Goal: Transaction & Acquisition: Purchase product/service

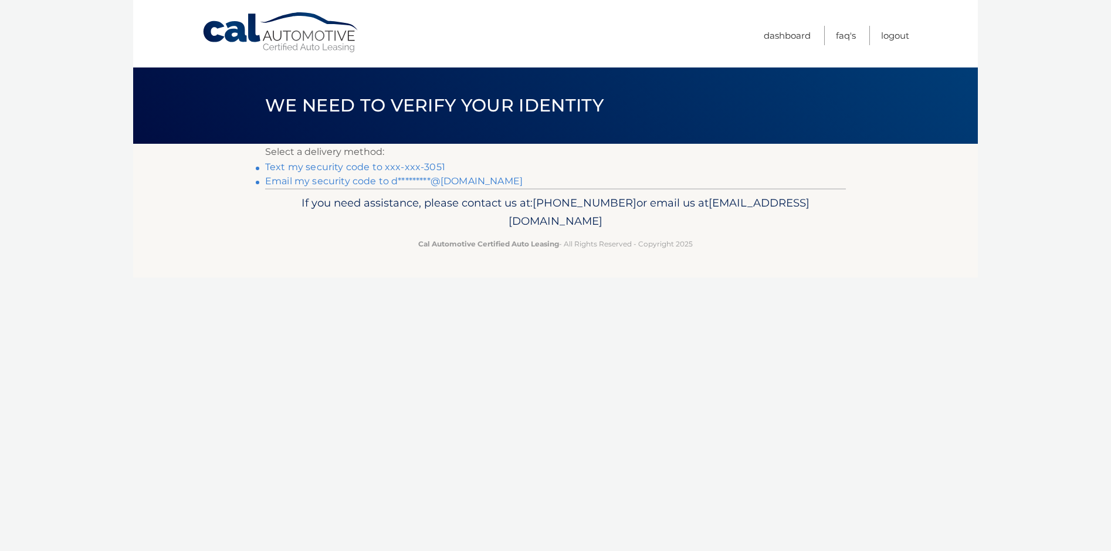
click at [419, 165] on link "Text my security code to xxx-xxx-3051" at bounding box center [355, 166] width 180 height 11
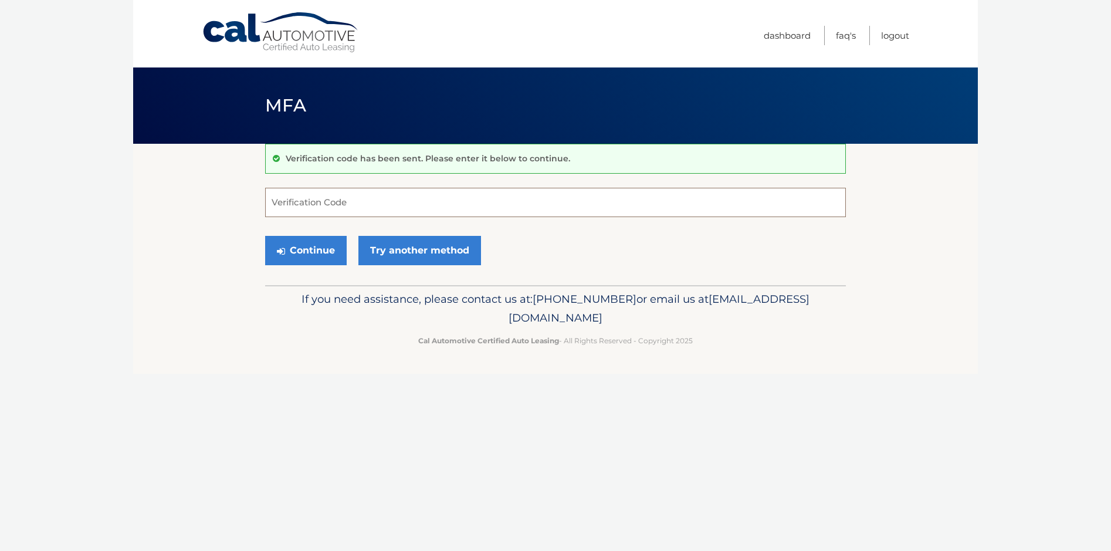
click at [382, 204] on input "Verification Code" at bounding box center [555, 202] width 581 height 29
type input "204865"
click at [298, 252] on button "Continue" at bounding box center [306, 250] width 82 height 29
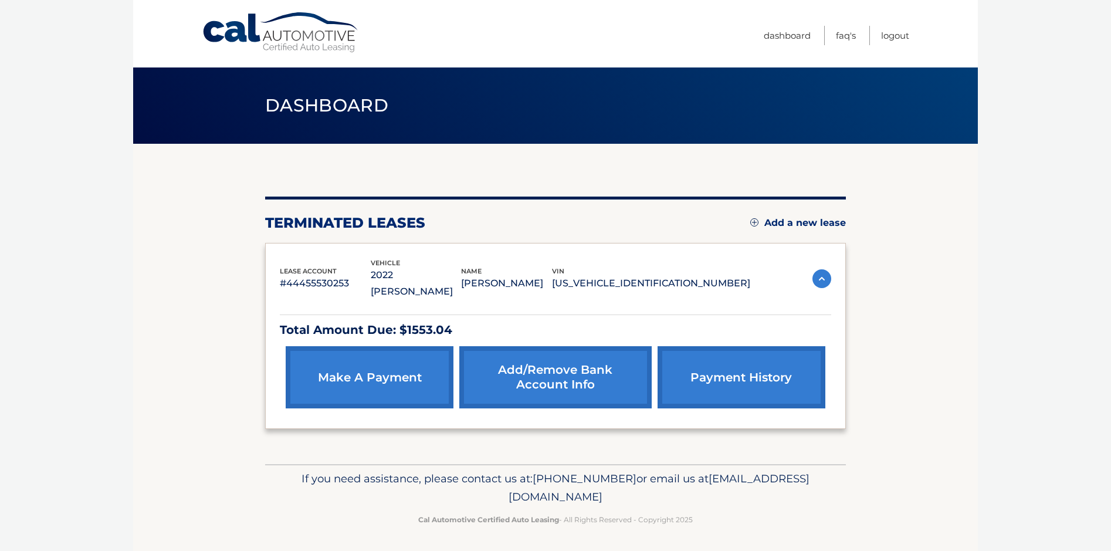
click at [411, 361] on link "make a payment" at bounding box center [370, 377] width 168 height 62
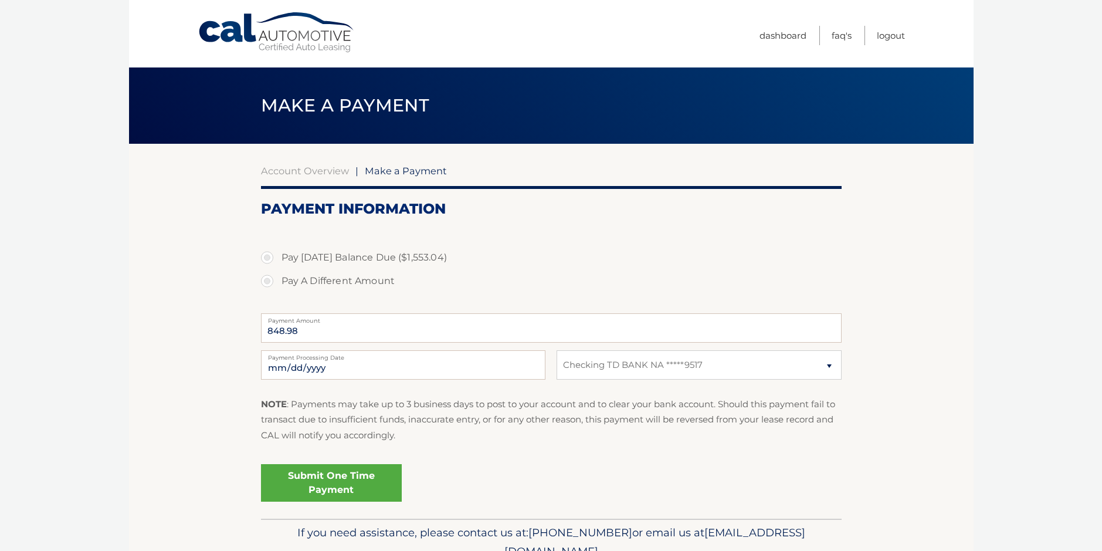
select select "NjY0MjVmNGQtNDZlOS00NjQ3LWFlNDgtZGQ3NWRlM2ZlYTZh"
click at [269, 258] on label "Pay Today's Balance Due ($1,553.04)" at bounding box center [551, 257] width 581 height 23
click at [269, 258] on input "Pay Today's Balance Due ($1,553.04)" at bounding box center [272, 255] width 12 height 19
radio input "true"
type input "1553.04"
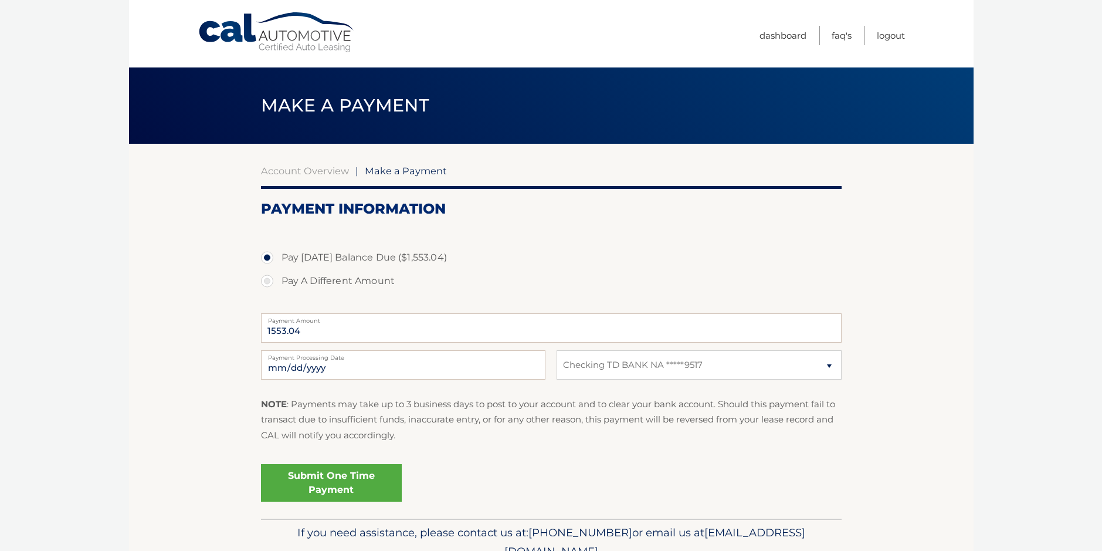
click at [347, 470] on link "Submit One Time Payment" at bounding box center [331, 483] width 141 height 38
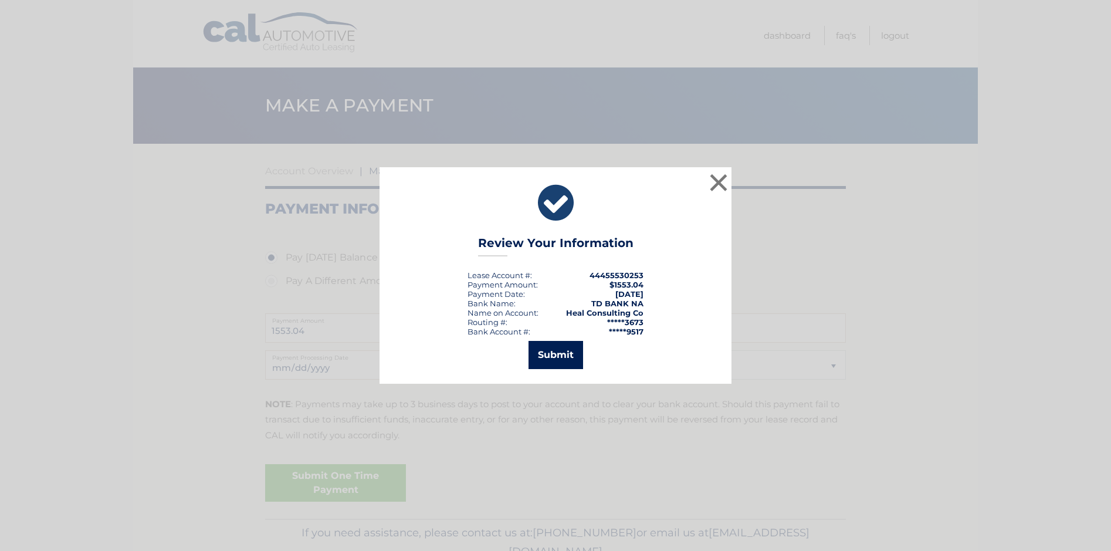
click at [569, 356] on button "Submit" at bounding box center [556, 355] width 55 height 28
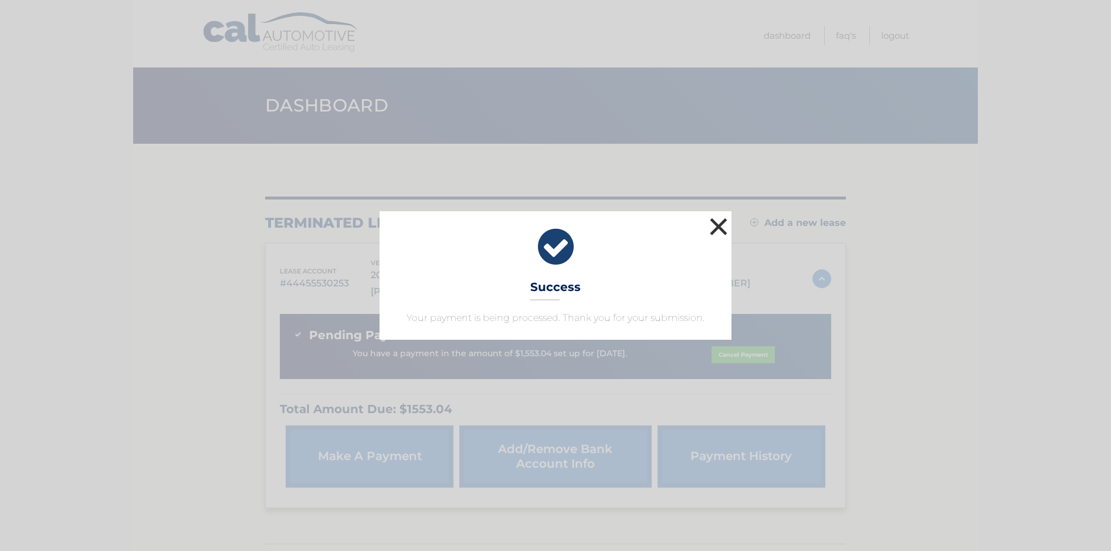
click at [718, 232] on button "×" at bounding box center [718, 226] width 23 height 23
